Goal: Transaction & Acquisition: Book appointment/travel/reservation

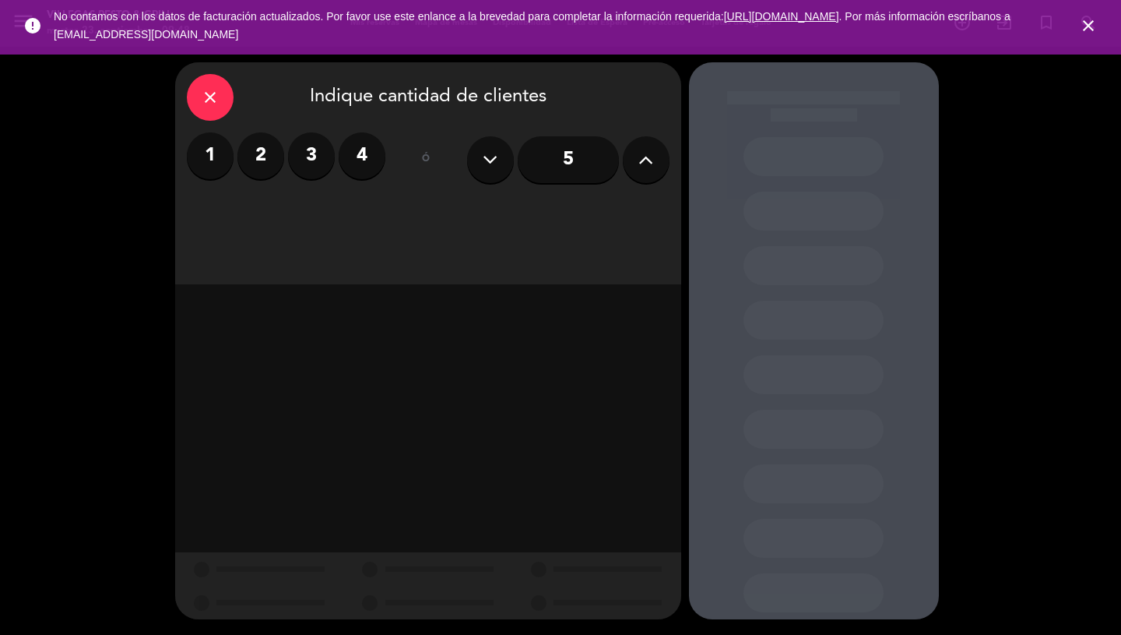
click at [368, 154] on label "4" at bounding box center [362, 155] width 47 height 47
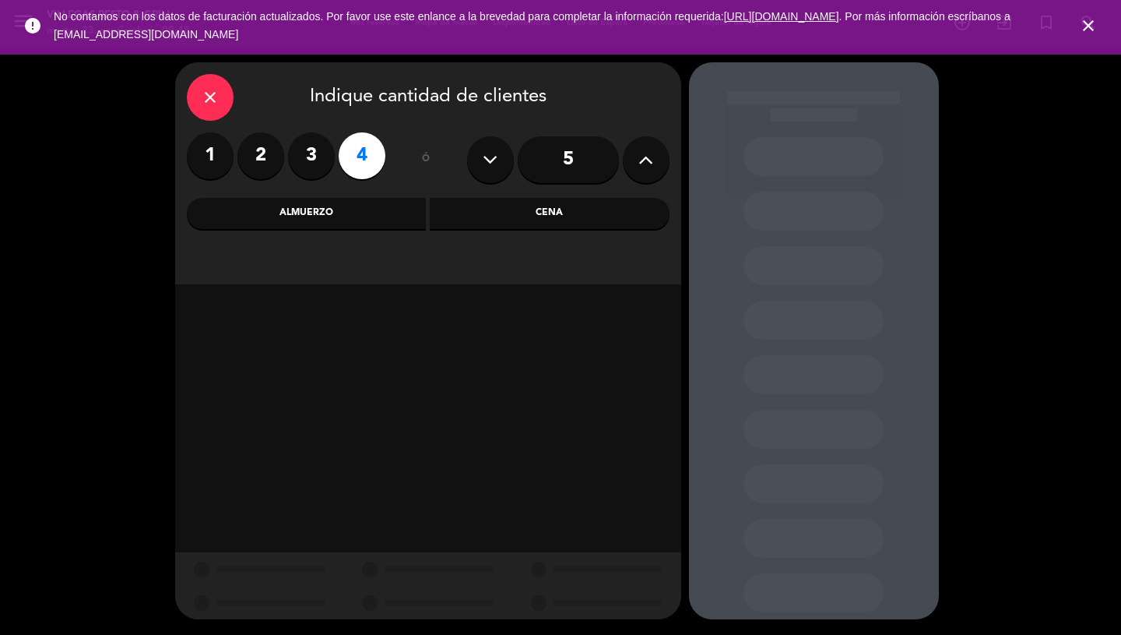
click at [539, 216] on div "Cena" at bounding box center [550, 213] width 240 height 31
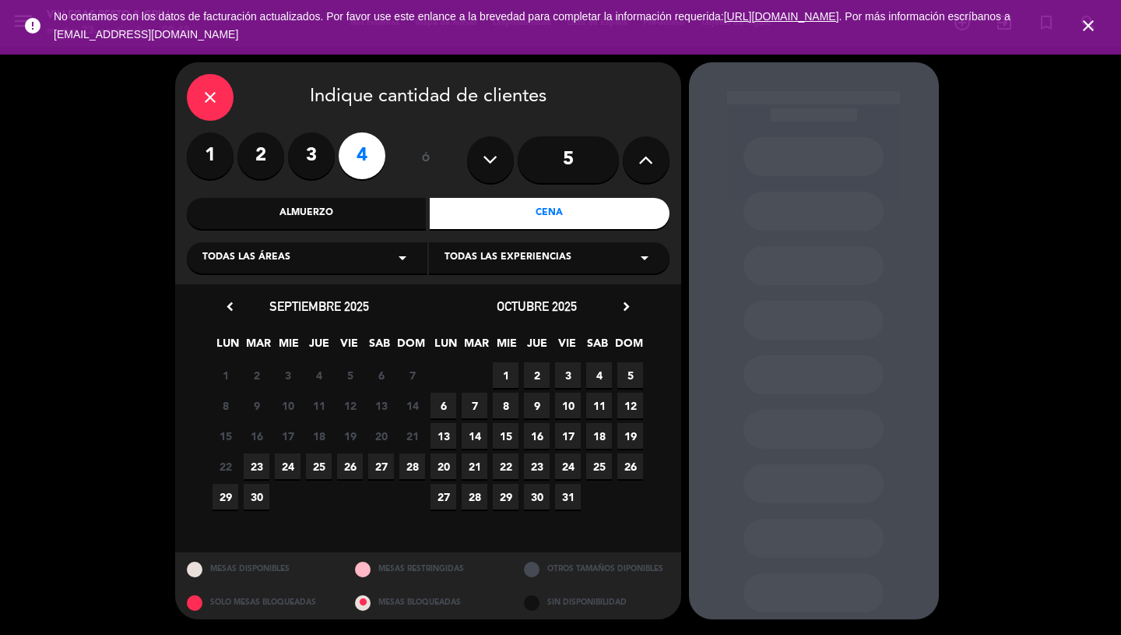
click at [479, 405] on span "7" at bounding box center [475, 405] width 26 height 26
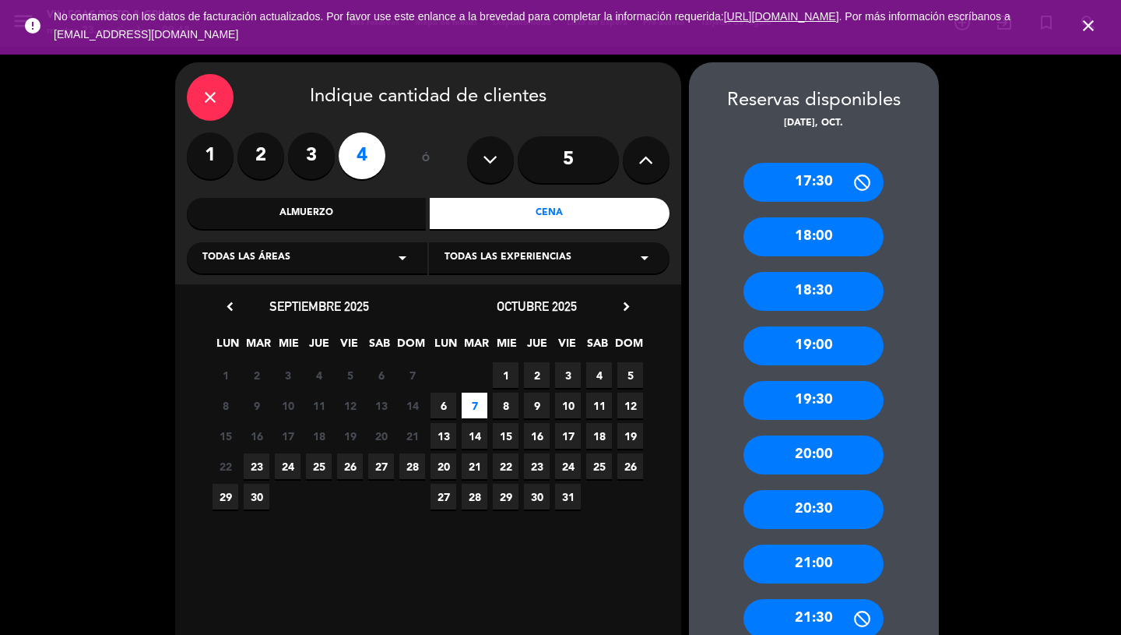
drag, startPoint x: 846, startPoint y: 561, endPoint x: 819, endPoint y: 561, distance: 27.3
click at [819, 561] on div "21:00" at bounding box center [814, 563] width 140 height 39
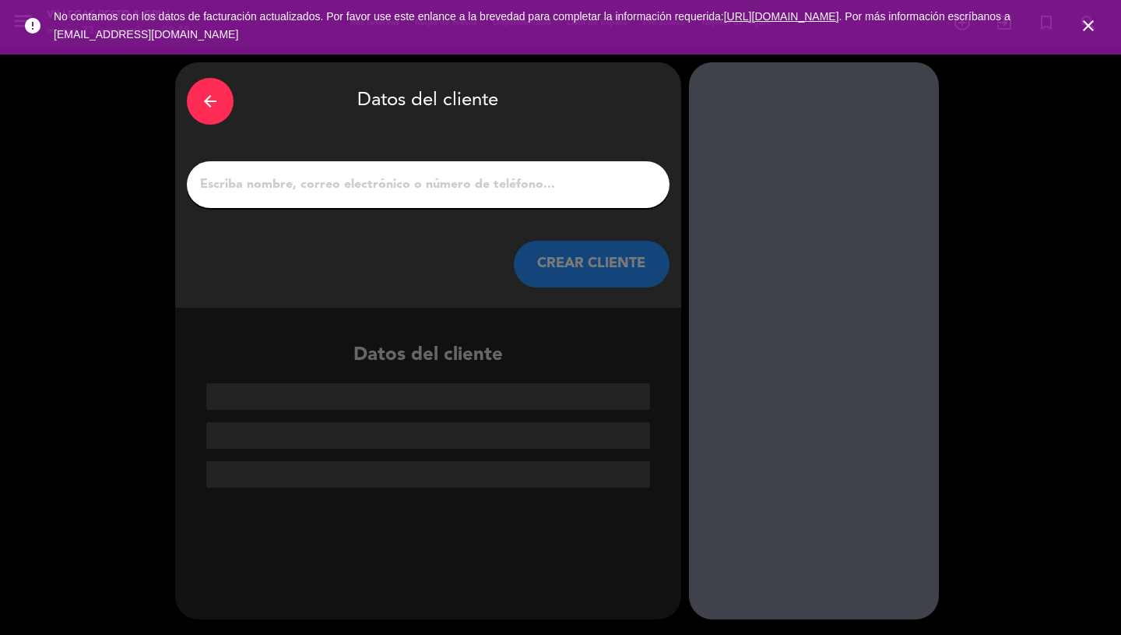
click at [375, 181] on input "1" at bounding box center [428, 185] width 459 height 22
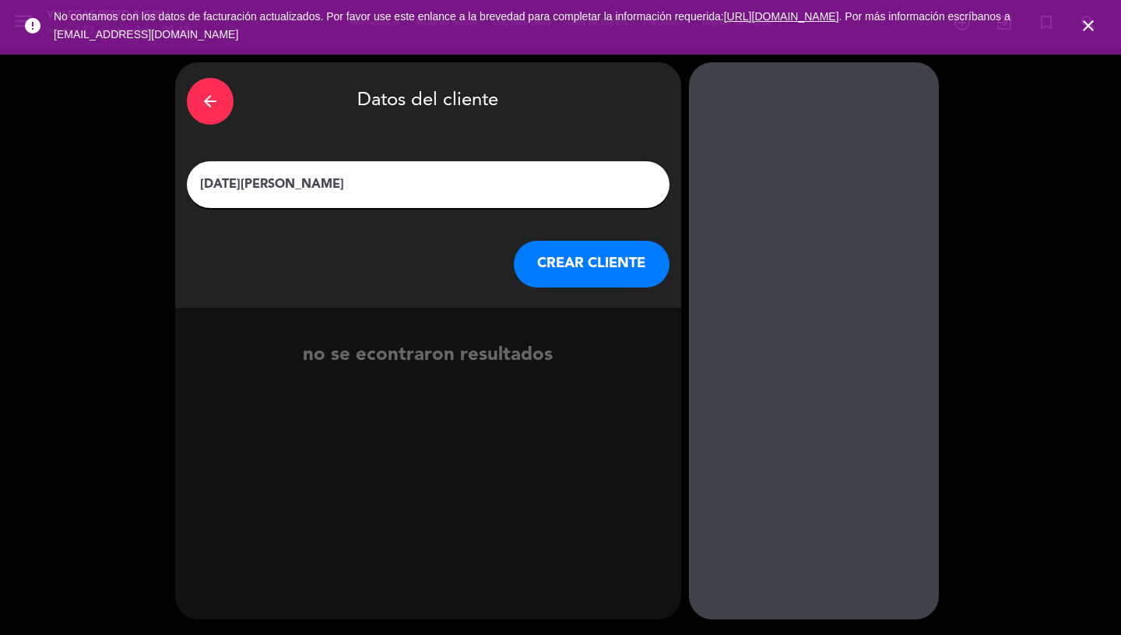
type input "[DATE][PERSON_NAME]"
click at [586, 273] on button "CREAR CLIENTE" at bounding box center [592, 264] width 156 height 47
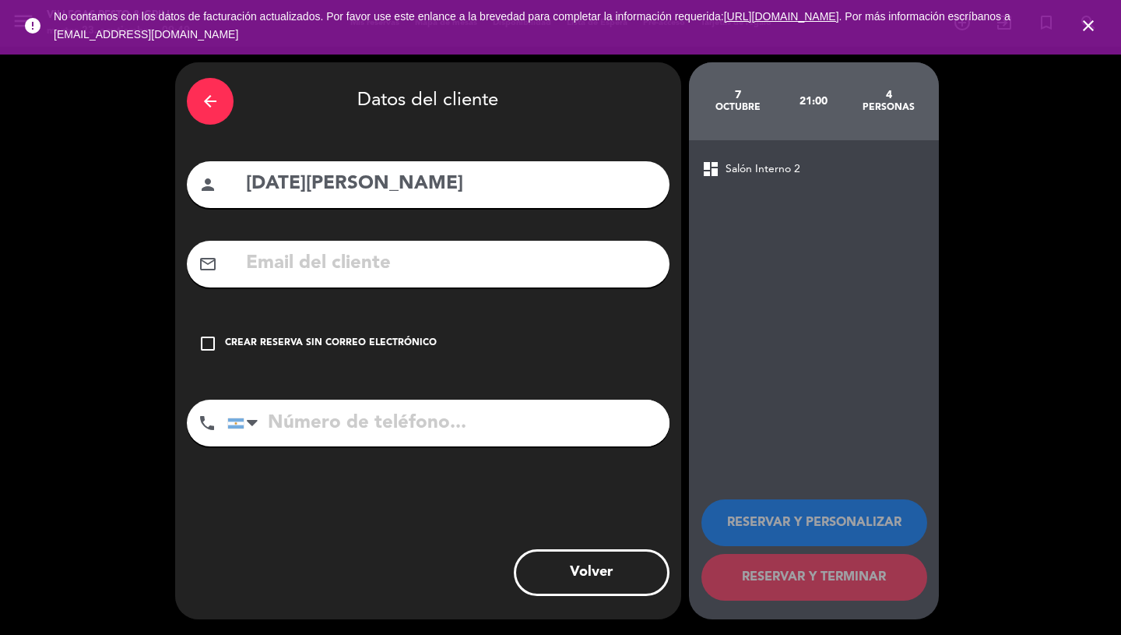
click at [384, 273] on input "text" at bounding box center [450, 264] width 413 height 32
click at [206, 347] on icon "check_box_outline_blank" at bounding box center [208, 343] width 19 height 19
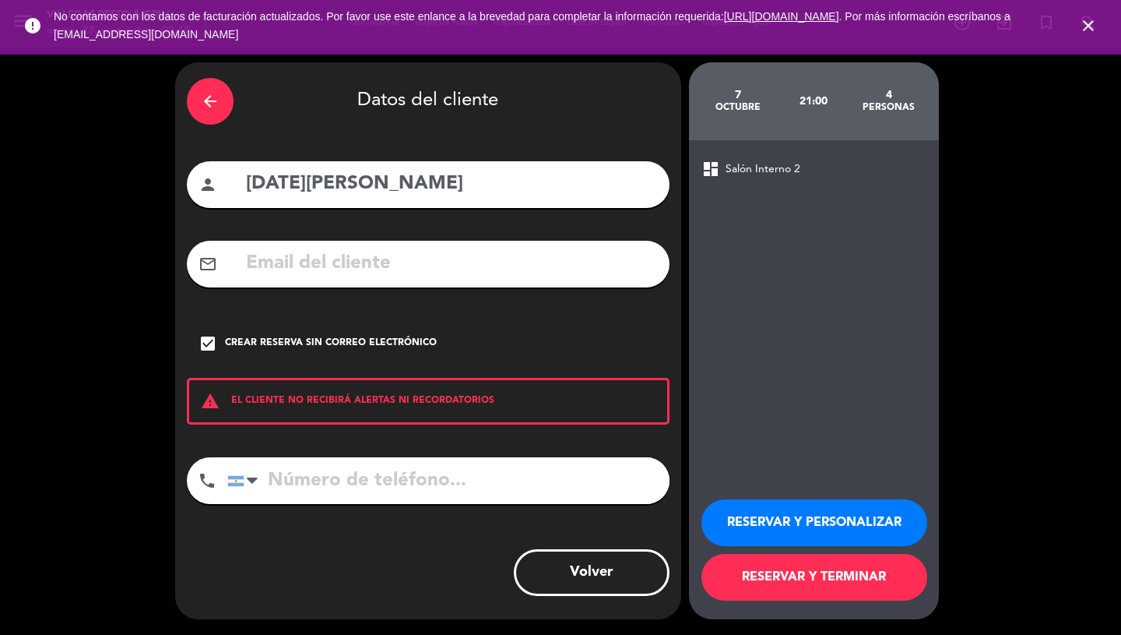
click at [801, 521] on button "RESERVAR Y PERSONALIZAR" at bounding box center [815, 522] width 226 height 47
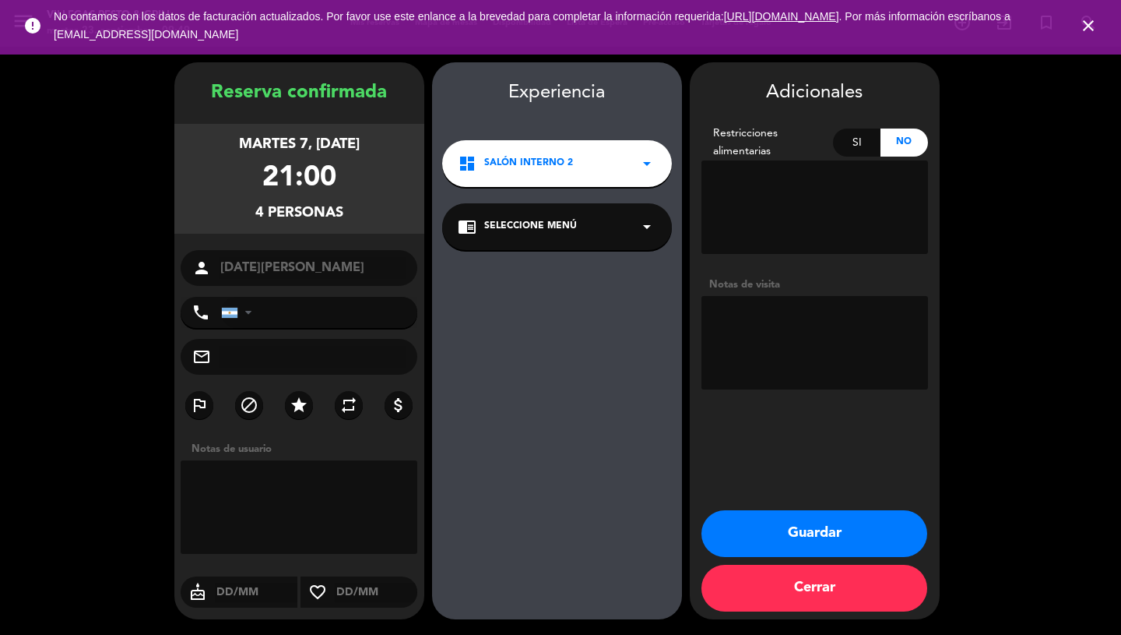
click at [353, 494] on textarea at bounding box center [299, 506] width 237 height 93
type textarea "Menu Canje - prensa"
click at [771, 324] on textarea at bounding box center [815, 342] width 227 height 93
type textarea "Menu Canje - Prensa"
click at [794, 540] on button "Guardar" at bounding box center [815, 533] width 226 height 47
